Goal: Find contact information: Find contact information

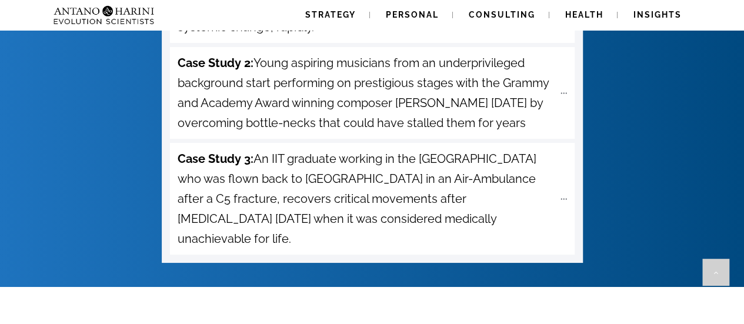
scroll to position [5150, 0]
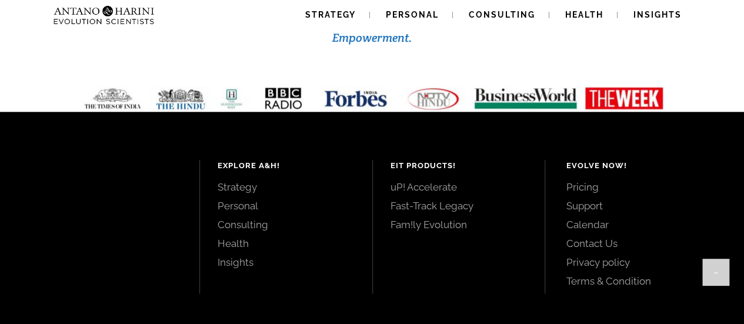
click at [579, 237] on link "Contact Us" at bounding box center [642, 243] width 152 height 13
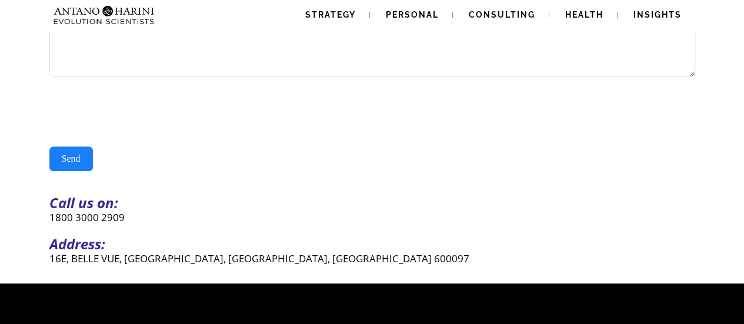
click at [141, 265] on p "16E, BELLE VUE, CASUARINA DRIVE, CHENNAI, TAMILNADU 600097" at bounding box center [372, 259] width 646 height 14
copy p "CASUARINA"
click at [91, 265] on p "16E, BELLE VUE, CASUARINA DRIVE, CHENNAI, TAMILNADU 600097" at bounding box center [372, 259] width 646 height 14
copy p "BELLE"
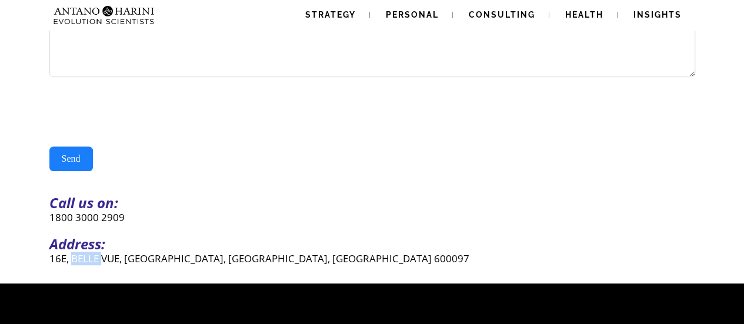
click at [91, 265] on p "16E, BELLE VUE, CASUARINA DRIVE, CHENNAI, TAMILNADU 600097" at bounding box center [372, 259] width 646 height 14
copy p "1800 3000 2909"
drag, startPoint x: 129, startPoint y: 224, endPoint x: 42, endPoint y: 228, distance: 87.7
click at [42, 228] on div "Send Message Contact Us(#23) Δ Name Email Mobile United States +1 United Kingdo…" at bounding box center [372, 24] width 744 height 519
